Goal: Task Accomplishment & Management: Complete application form

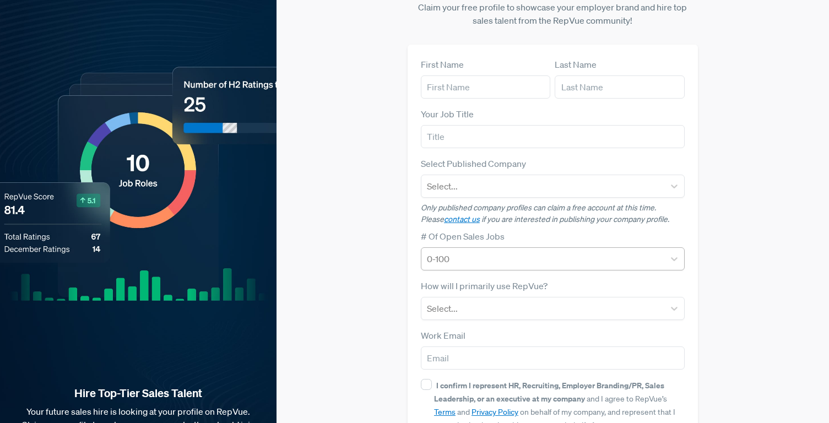
scroll to position [39, 0]
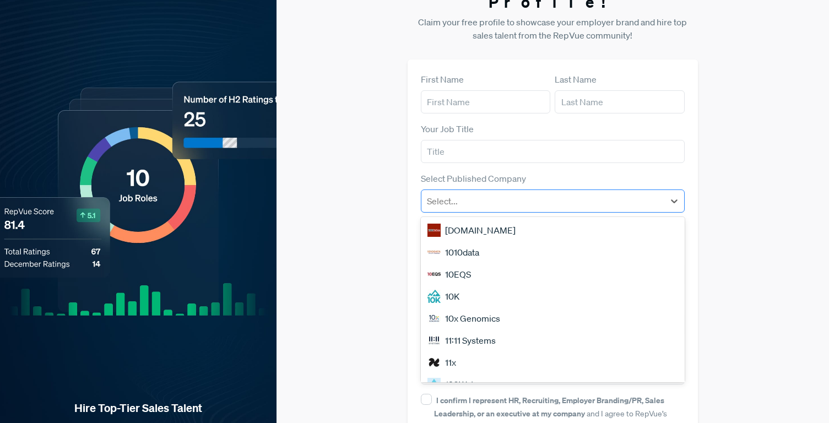
click at [655, 193] on div at bounding box center [543, 200] width 232 height 15
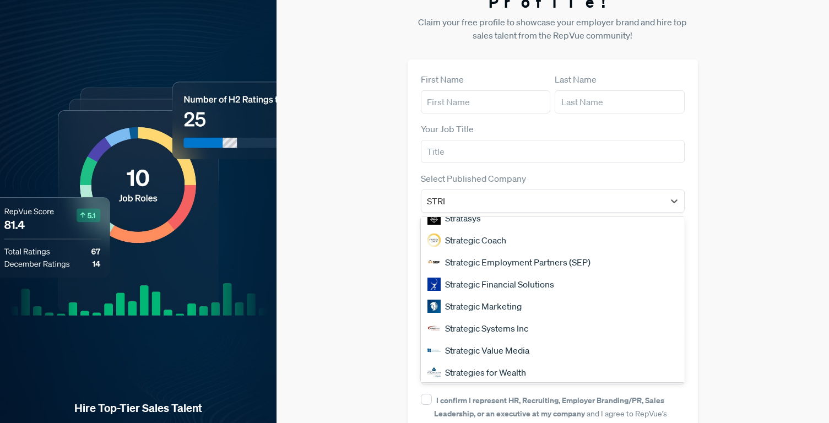
scroll to position [0, 0]
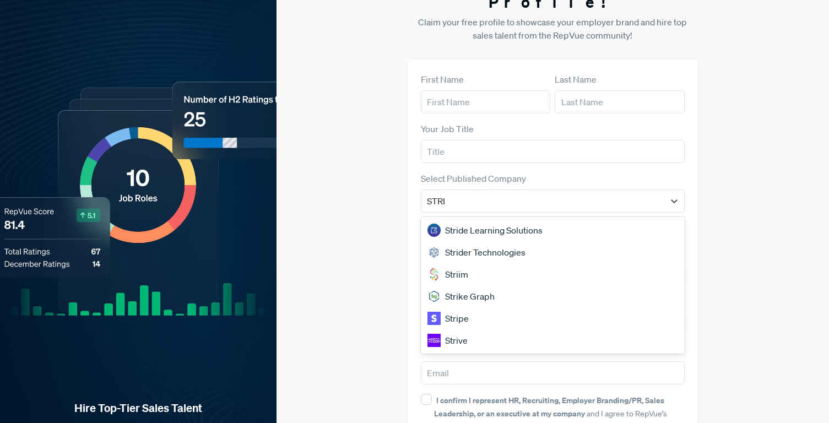
type input "STRIP"
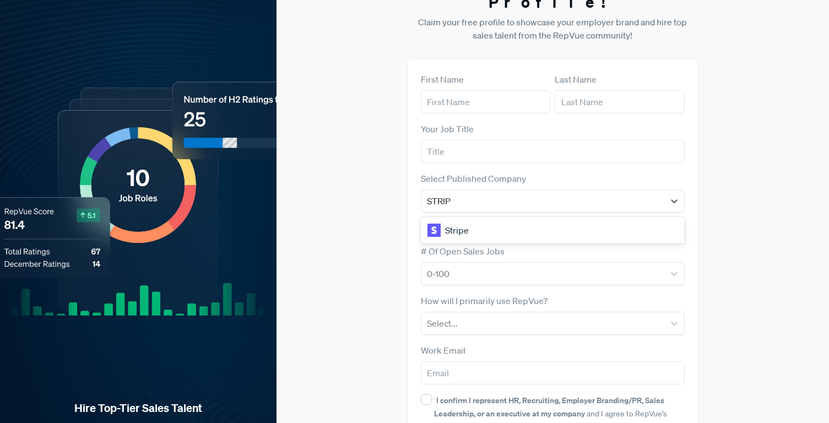
click at [574, 219] on div "Stripe" at bounding box center [553, 230] width 264 height 22
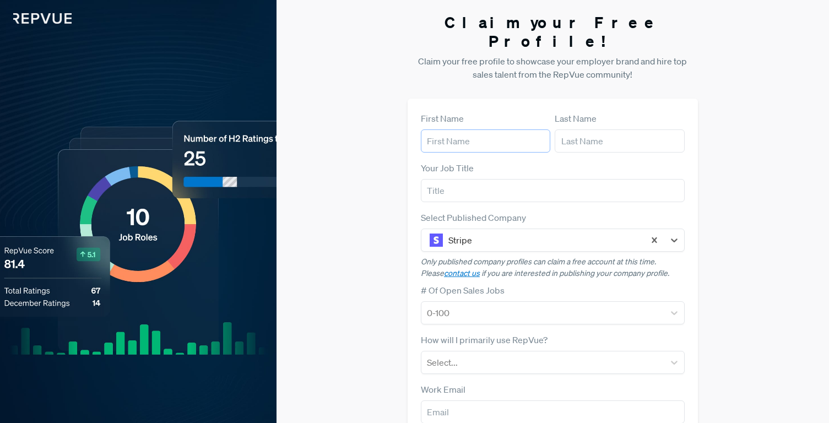
click at [506, 129] on input "text" at bounding box center [485, 140] width 129 height 23
type input "s"
type input "[PERSON_NAME]"
click at [483, 179] on input "text" at bounding box center [553, 190] width 264 height 23
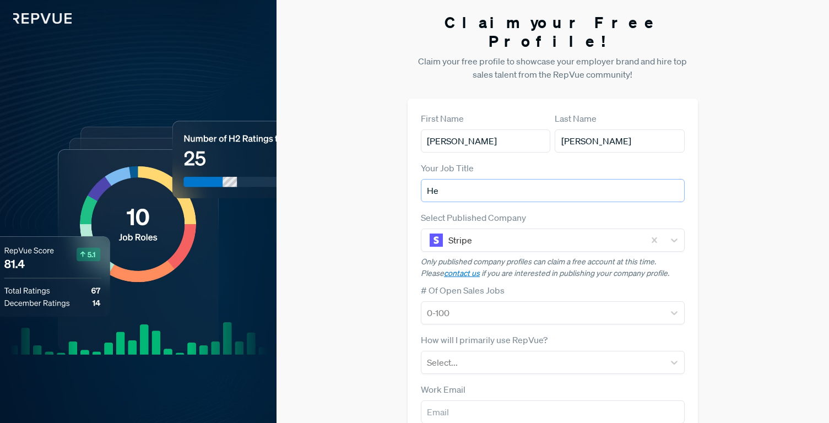
type input "H"
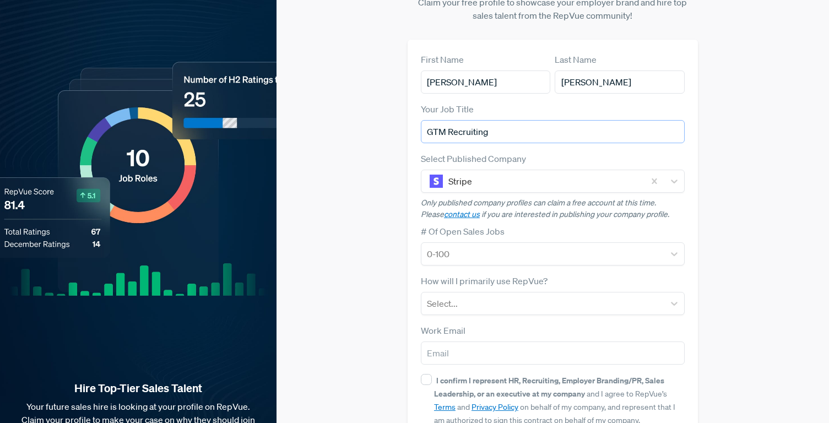
scroll to position [112, 0]
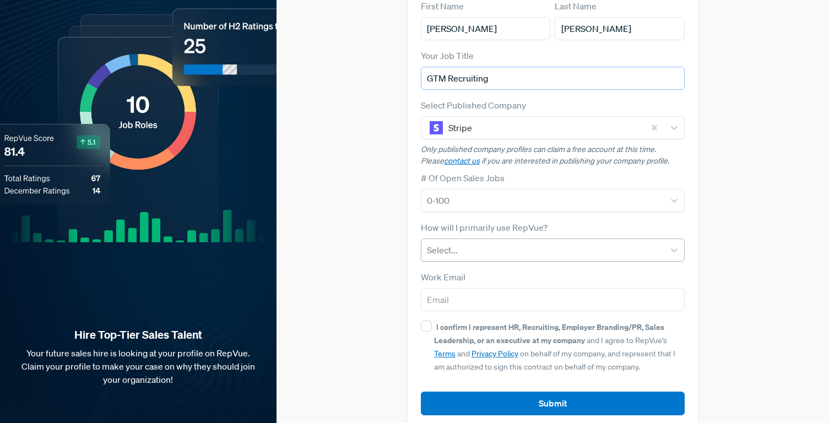
type input "GTM Recruiting"
click at [467, 242] on div at bounding box center [543, 249] width 232 height 15
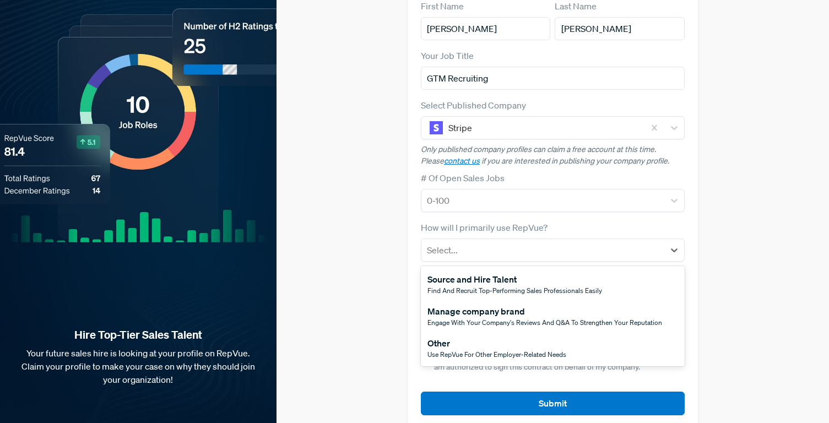
click at [456, 337] on div "Other" at bounding box center [496, 343] width 139 height 13
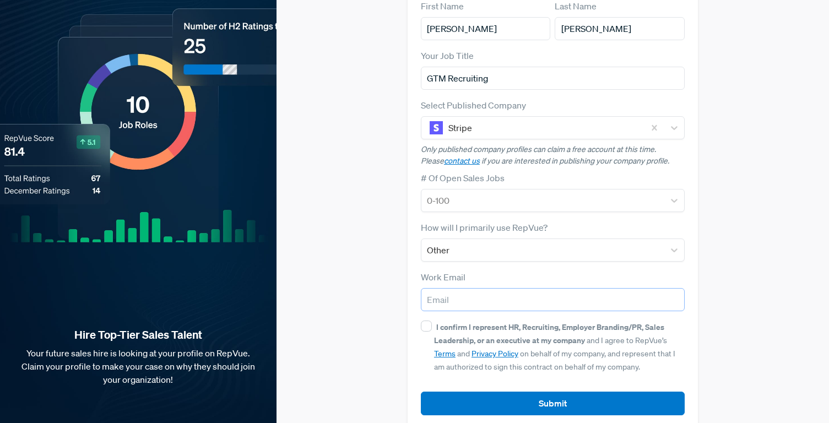
click at [446, 288] on input "email" at bounding box center [553, 299] width 264 height 23
click at [448, 349] on link "Terms" at bounding box center [444, 354] width 21 height 10
click at [472, 288] on input "sburke" at bounding box center [553, 299] width 264 height 23
type input "[EMAIL_ADDRESS][DOMAIN_NAME]"
click at [421, 321] on input "I confirm I represent HR, Recruiting, Employer Branding/PR, Sales Leadership, o…" at bounding box center [426, 326] width 11 height 11
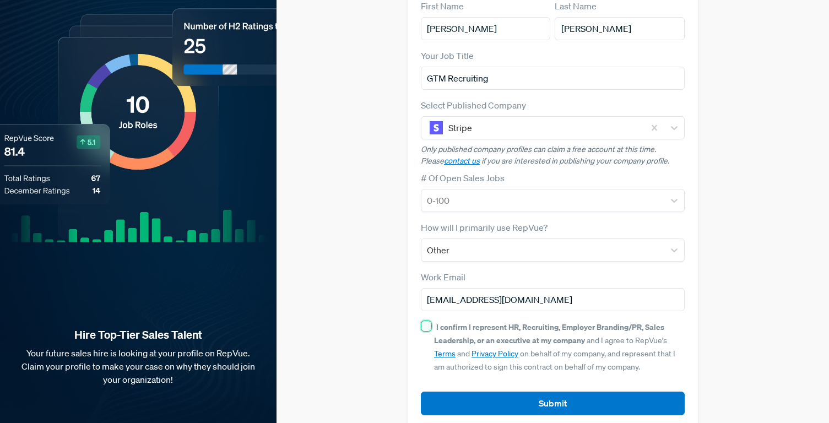
checkbox input "true"
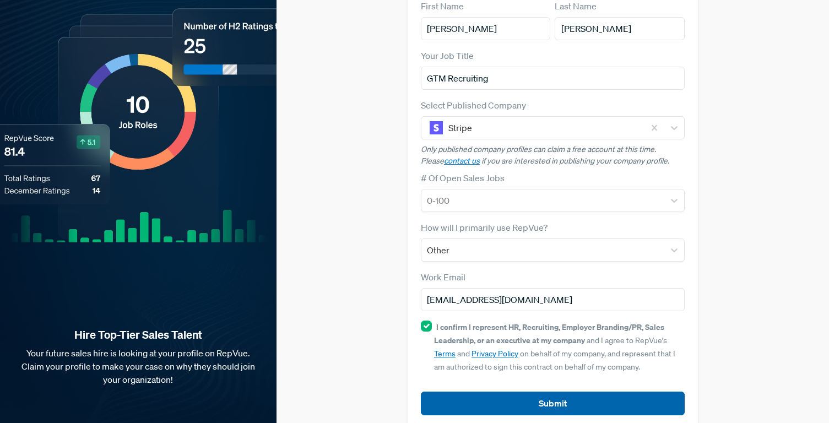
click at [472, 392] on button "Submit" at bounding box center [553, 404] width 264 height 24
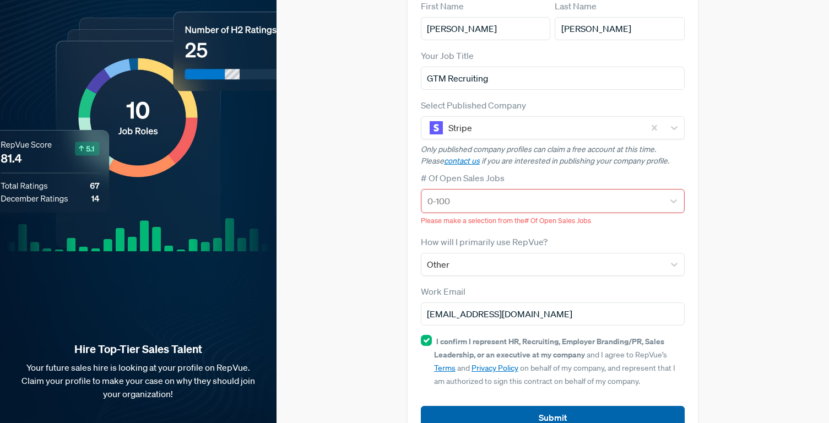
scroll to position [127, 0]
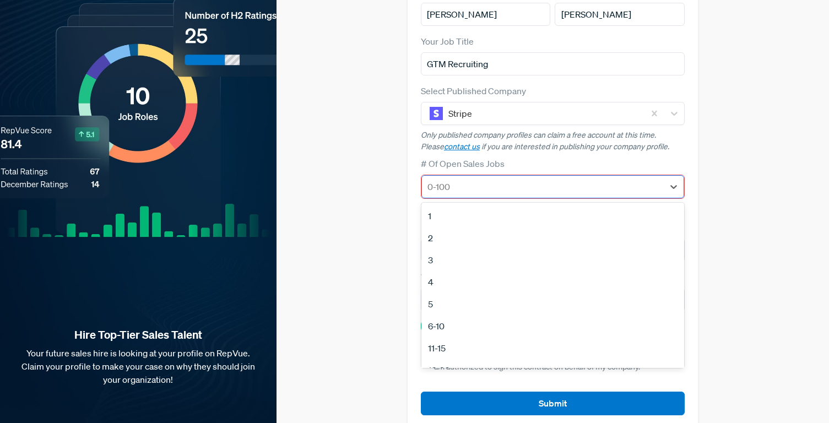
click at [511, 179] on div at bounding box center [542, 186] width 231 height 15
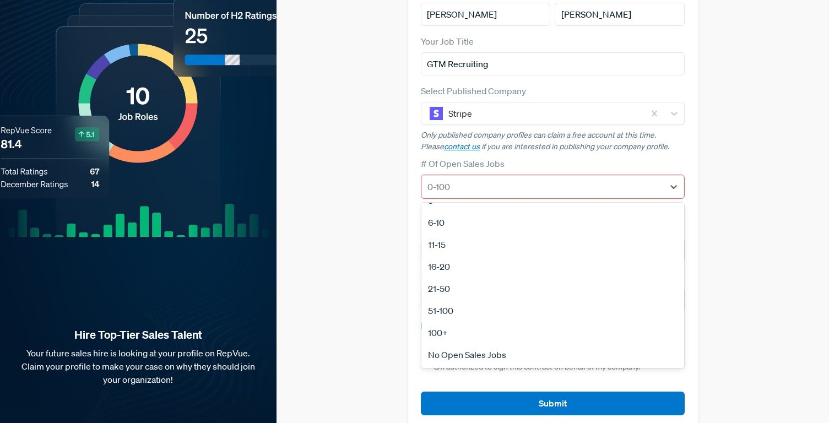
click at [474, 322] on div "100+" at bounding box center [552, 333] width 263 height 22
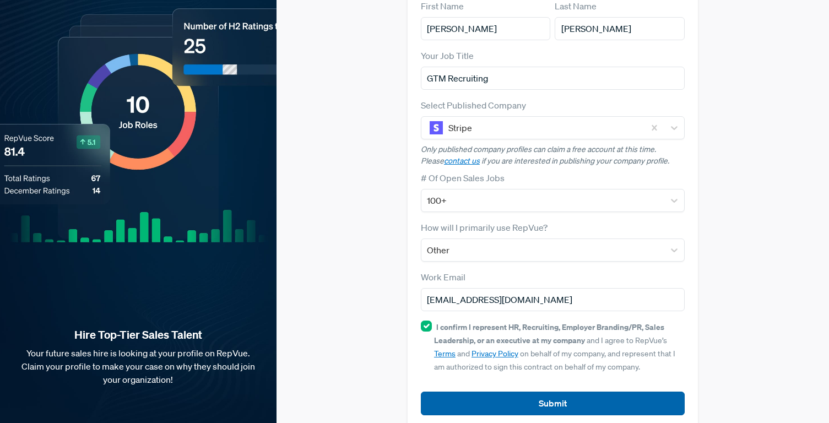
click at [480, 392] on button "Submit" at bounding box center [553, 404] width 264 height 24
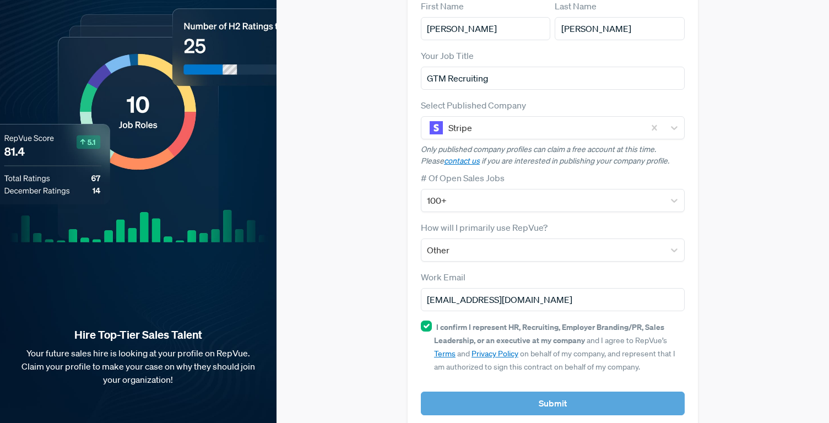
scroll to position [0, 0]
